Goal: Task Accomplishment & Management: Use online tool/utility

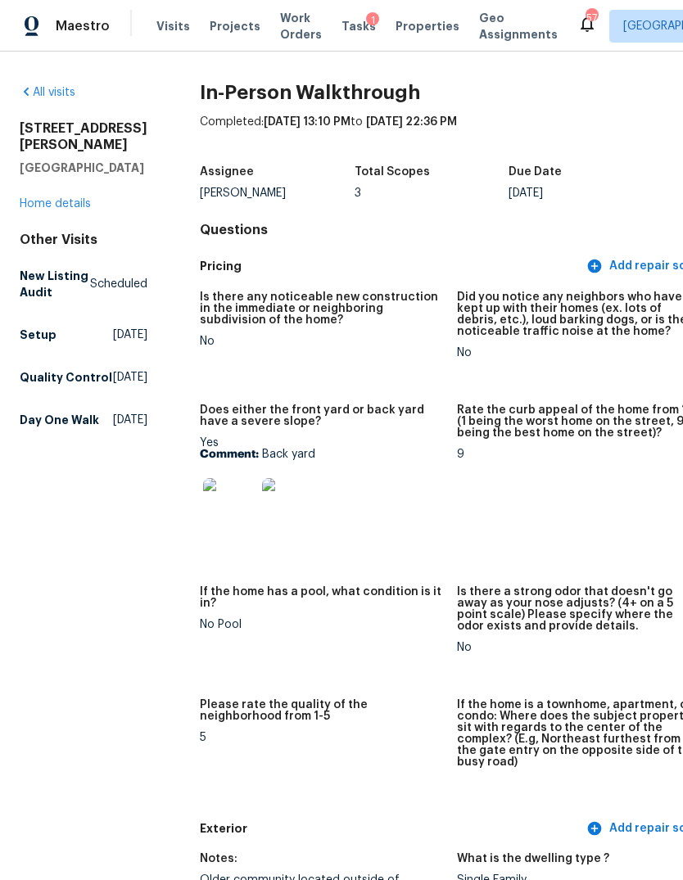
scroll to position [-1, 0]
click at [418, 25] on span "Properties" at bounding box center [427, 26] width 64 height 16
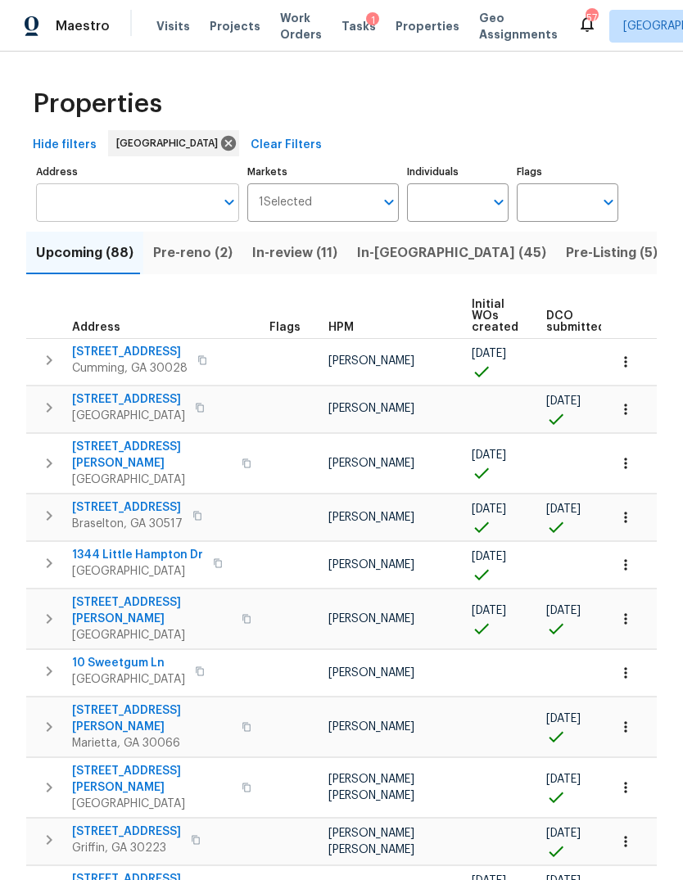
click at [131, 203] on input "Address" at bounding box center [125, 202] width 178 height 38
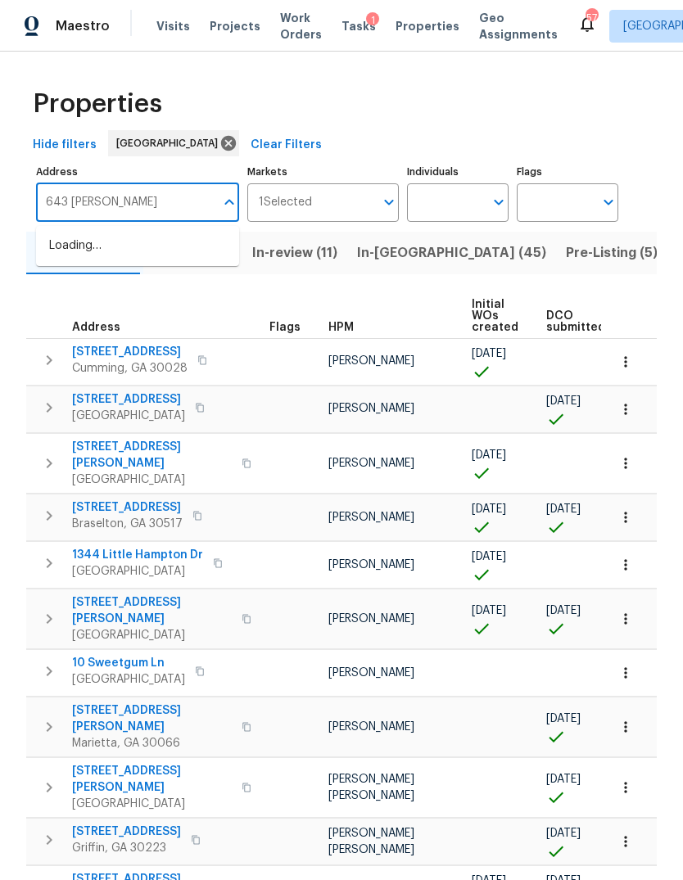
type input "643 woodsong"
click at [159, 259] on li "[STREET_ADDRESS][PERSON_NAME]" at bounding box center [137, 255] width 203 height 44
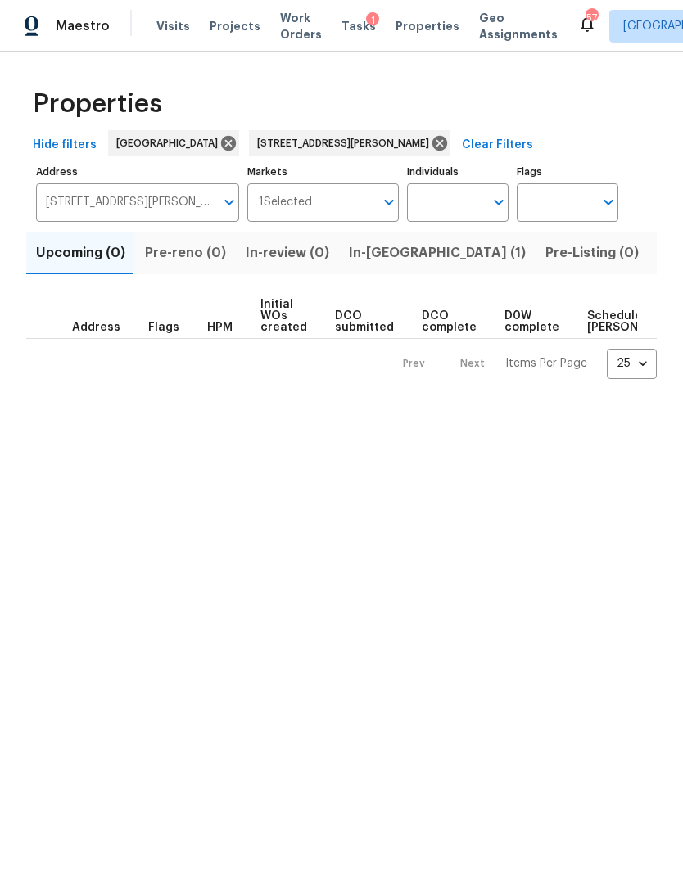
click at [381, 250] on span "In-[GEOGRAPHIC_DATA] (1)" at bounding box center [437, 253] width 177 height 23
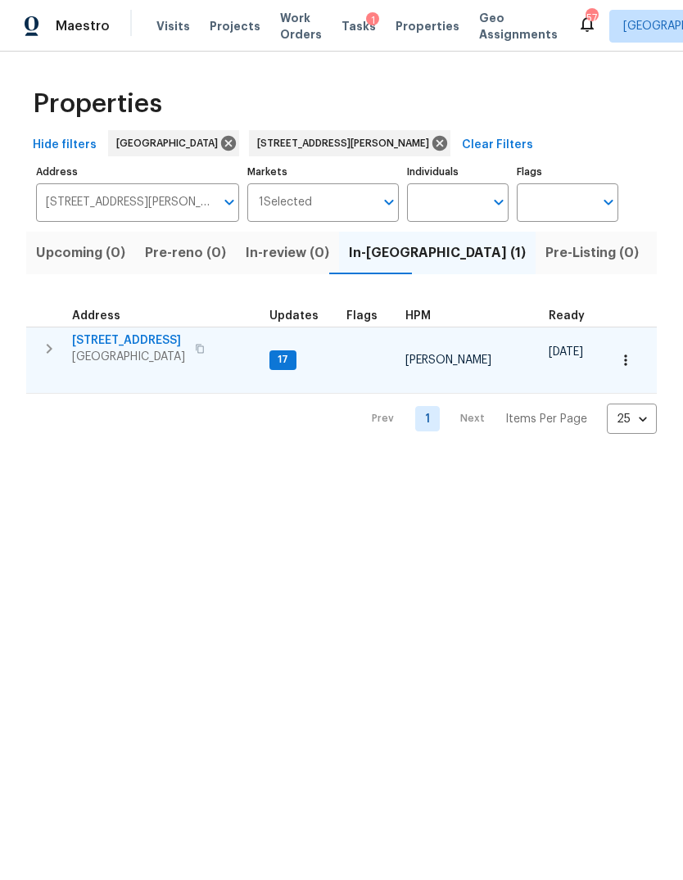
click at [47, 353] on icon "button" at bounding box center [49, 349] width 20 height 20
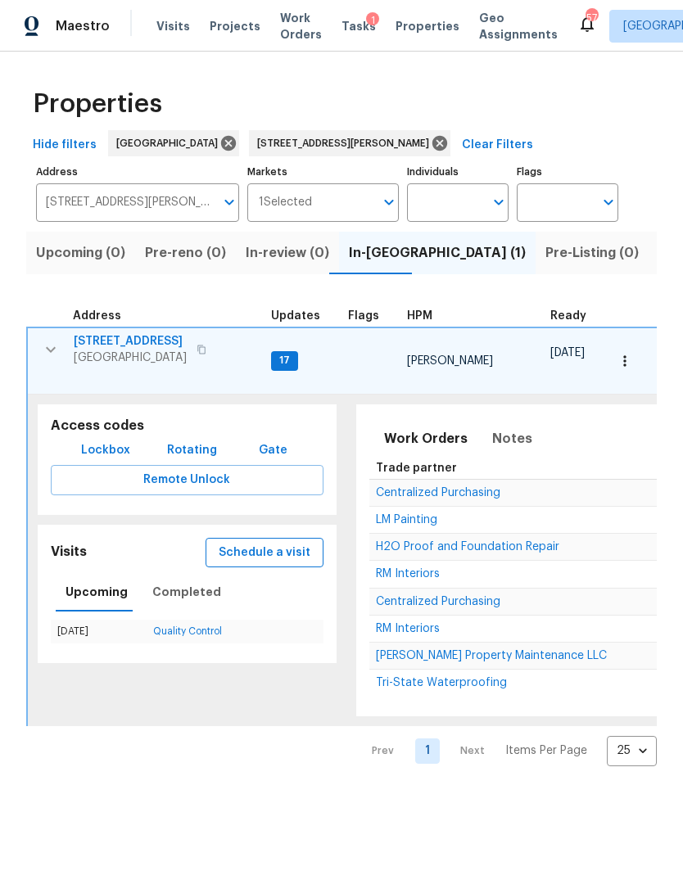
click at [273, 543] on span "Schedule a visit" at bounding box center [265, 553] width 92 height 20
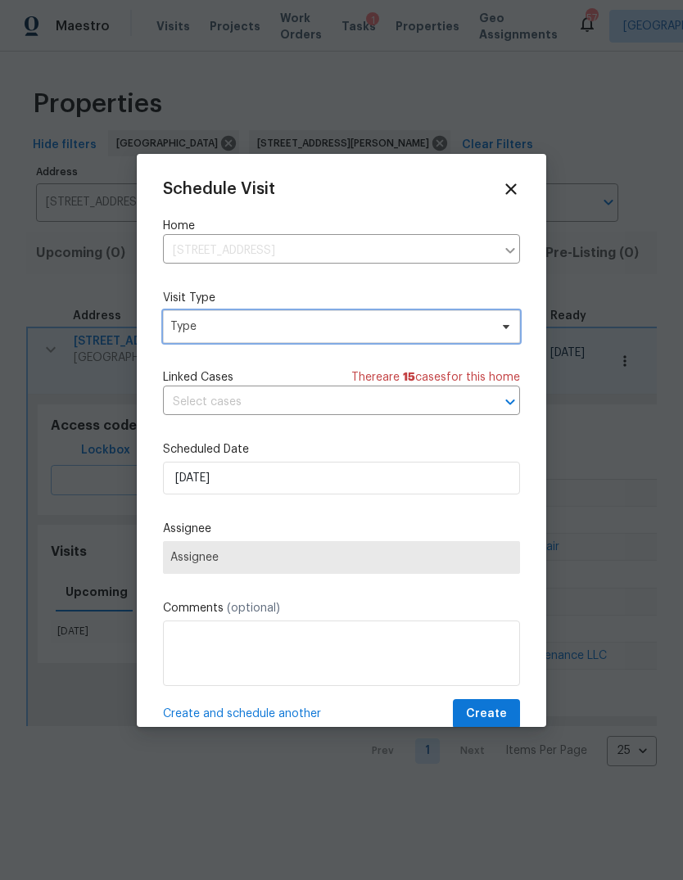
click at [328, 335] on span "Type" at bounding box center [329, 326] width 318 height 16
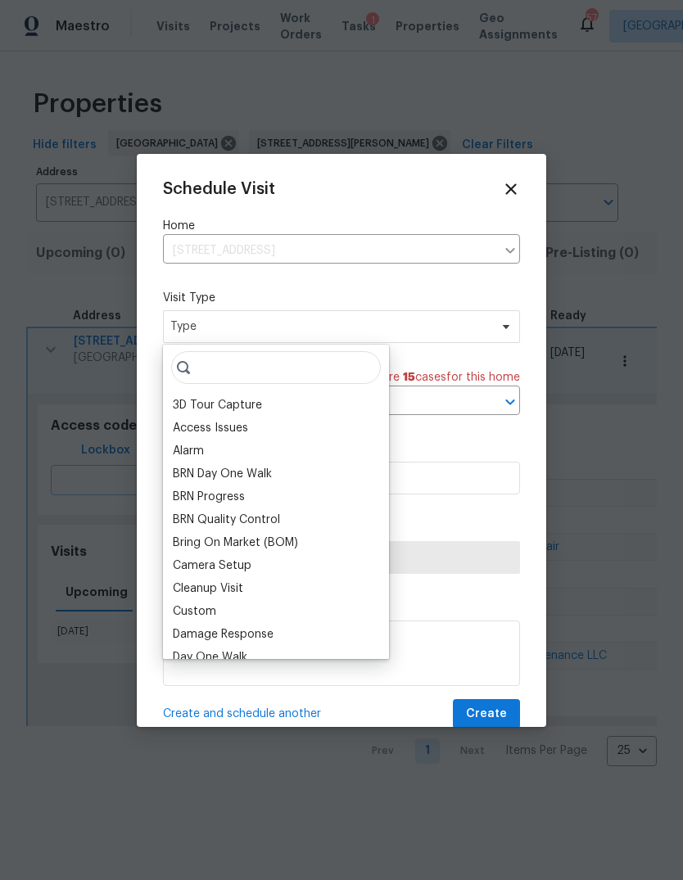
click at [274, 107] on div at bounding box center [341, 440] width 683 height 880
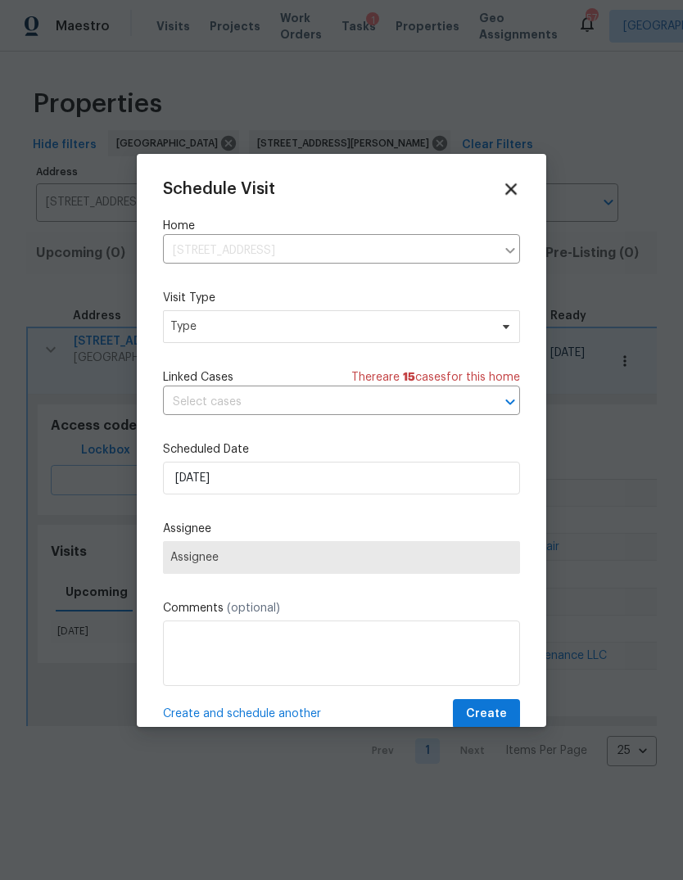
click at [510, 185] on icon at bounding box center [510, 188] width 19 height 19
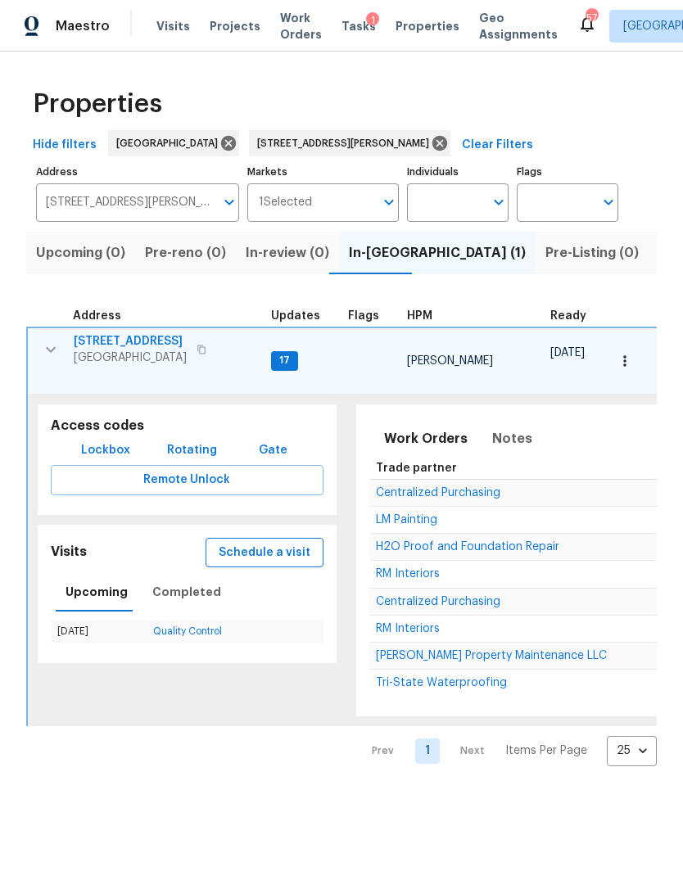
click at [282, 543] on span "Schedule a visit" at bounding box center [265, 553] width 92 height 20
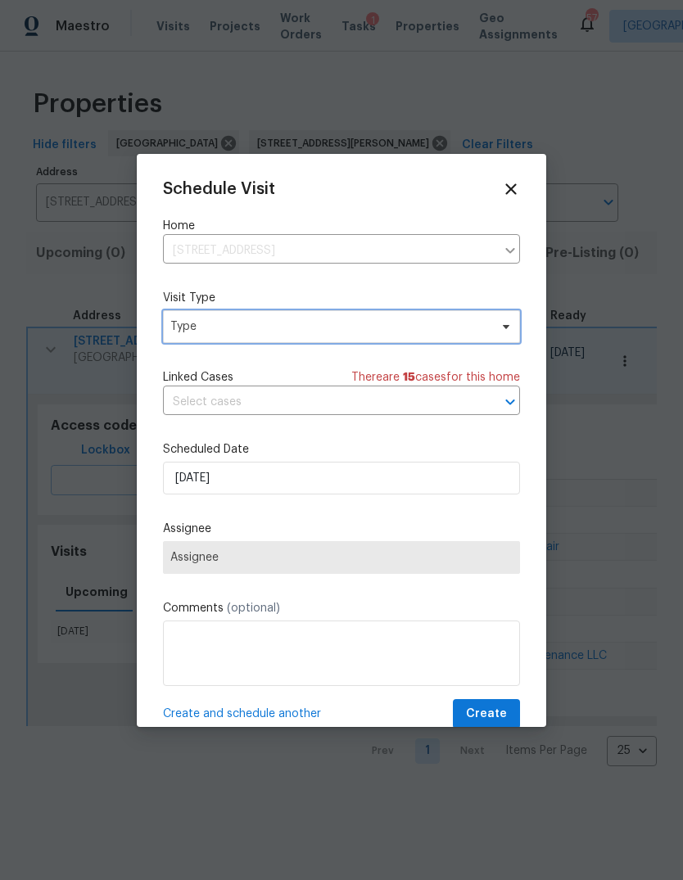
click at [367, 322] on span "Type" at bounding box center [329, 326] width 318 height 16
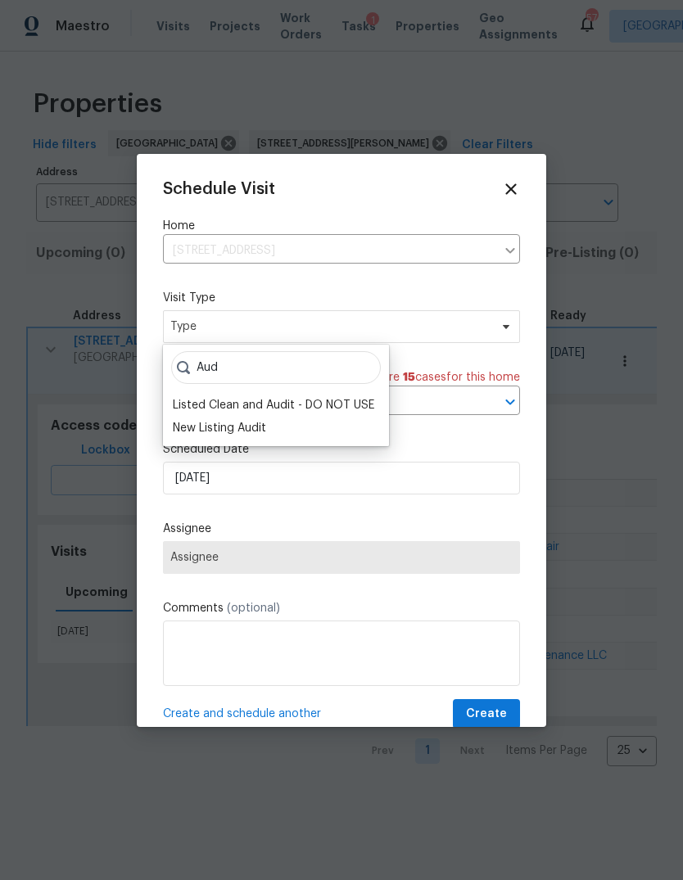
type input "Aud"
click at [237, 447] on label "Scheduled Date" at bounding box center [341, 449] width 357 height 16
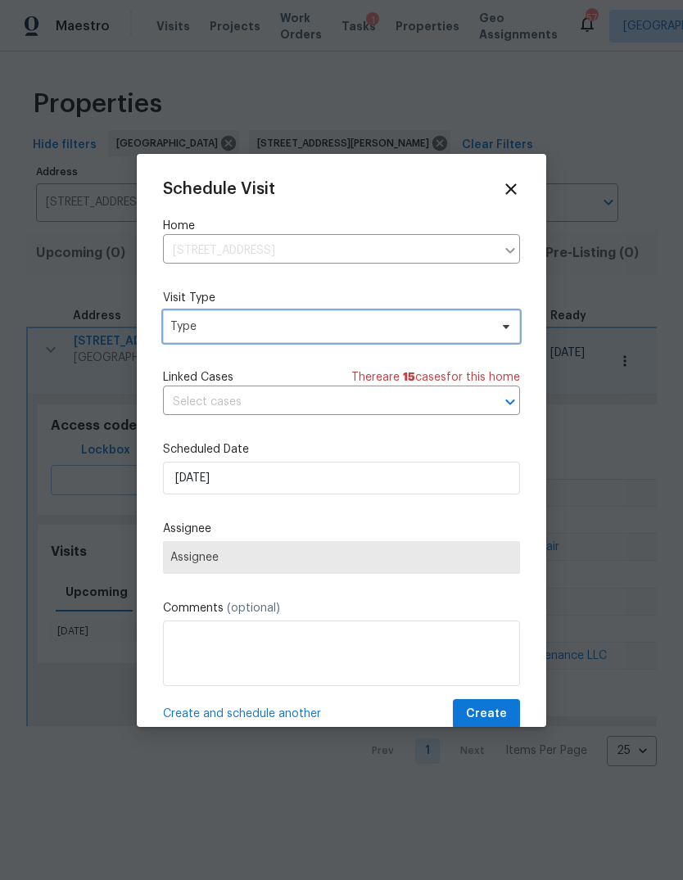
click at [289, 324] on span "Type" at bounding box center [329, 326] width 318 height 16
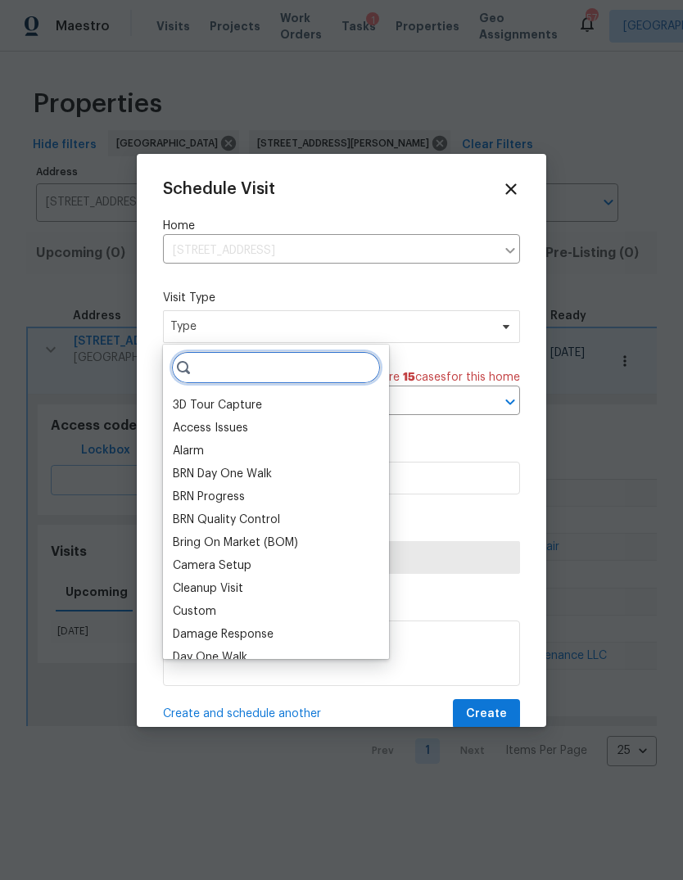
click at [307, 365] on input "search" at bounding box center [276, 367] width 210 height 33
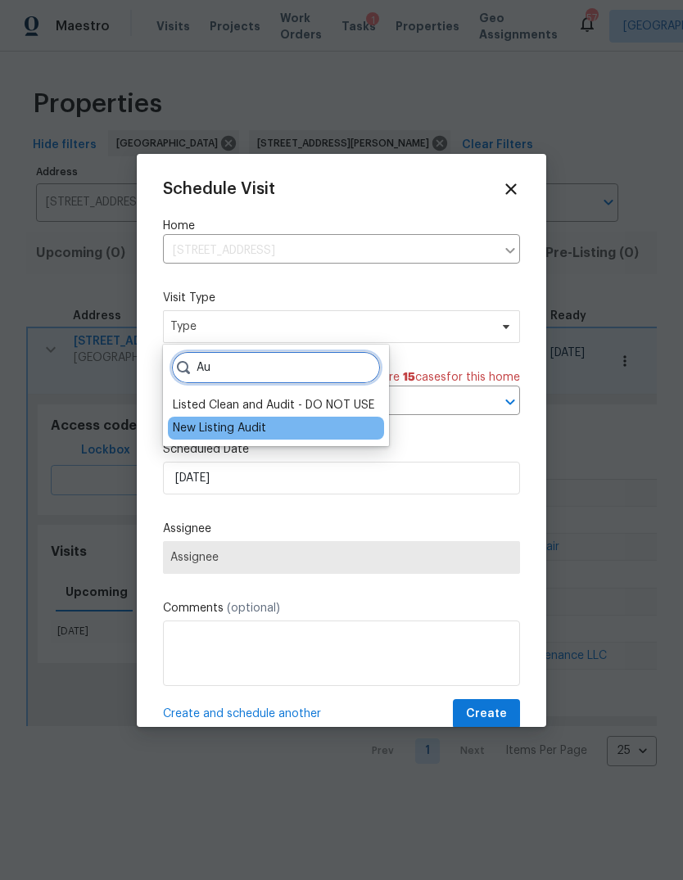
type input "Au"
click at [243, 434] on div "New Listing Audit" at bounding box center [219, 428] width 93 height 16
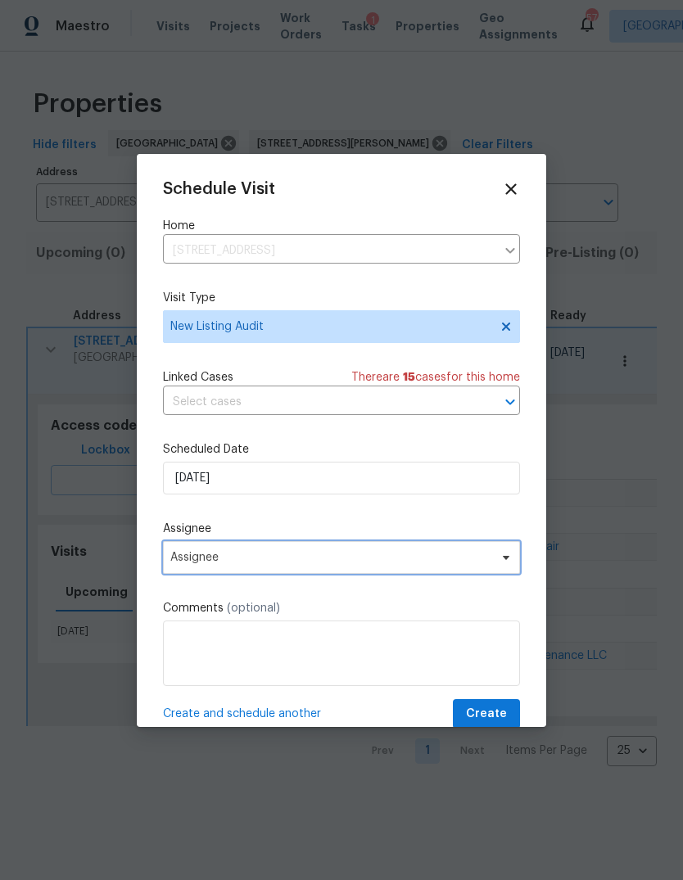
click at [258, 564] on span "Assignee" at bounding box center [330, 557] width 321 height 13
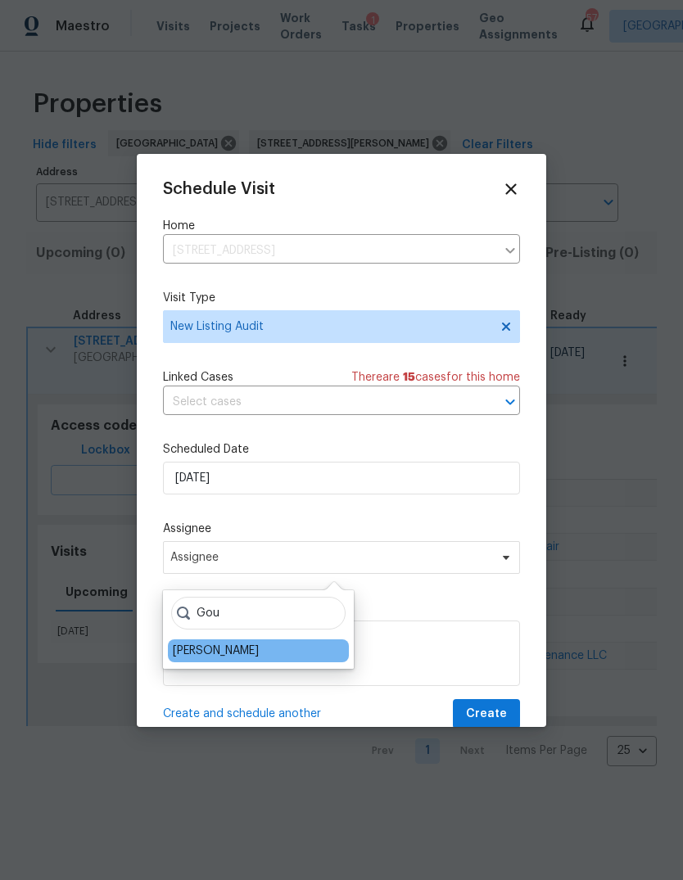
type input "Gou"
click at [237, 650] on div "[PERSON_NAME]" at bounding box center [216, 651] width 86 height 16
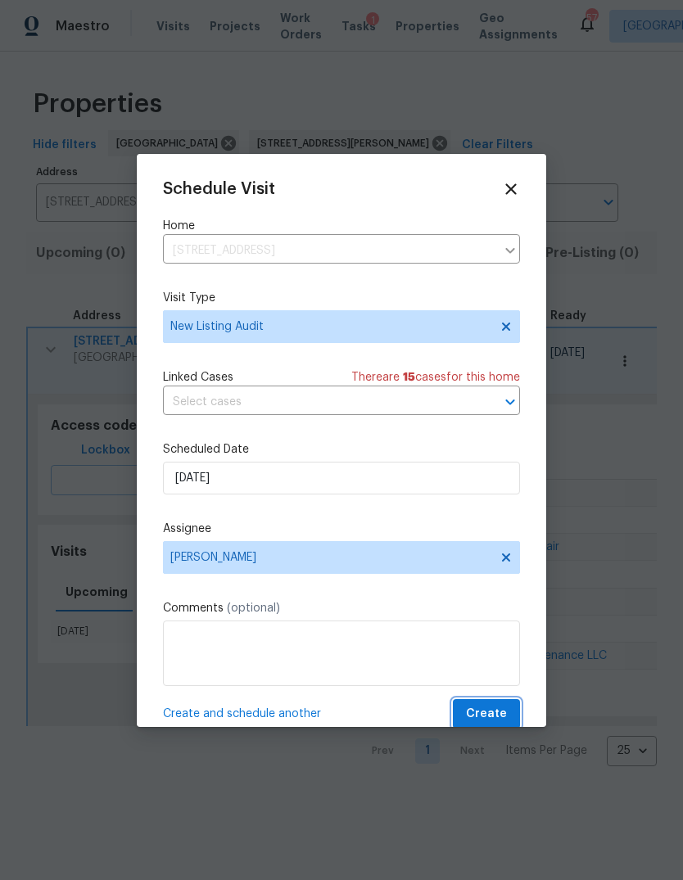
click at [513, 705] on button "Create" at bounding box center [486, 714] width 67 height 30
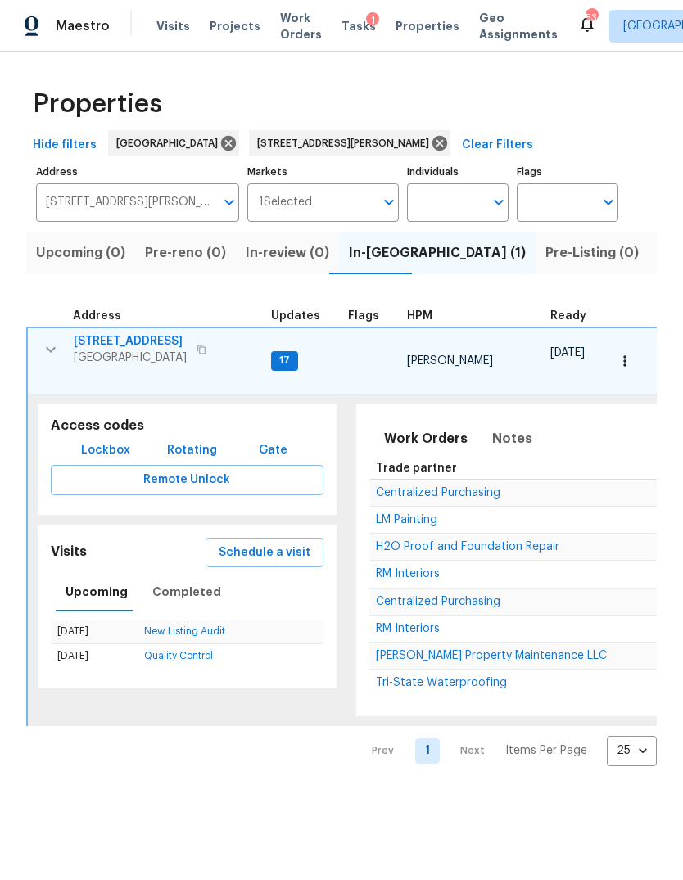
click at [206, 353] on icon "button" at bounding box center [201, 350] width 10 height 10
click at [211, 357] on button "button" at bounding box center [202, 349] width 20 height 23
